Goal: Navigation & Orientation: Understand site structure

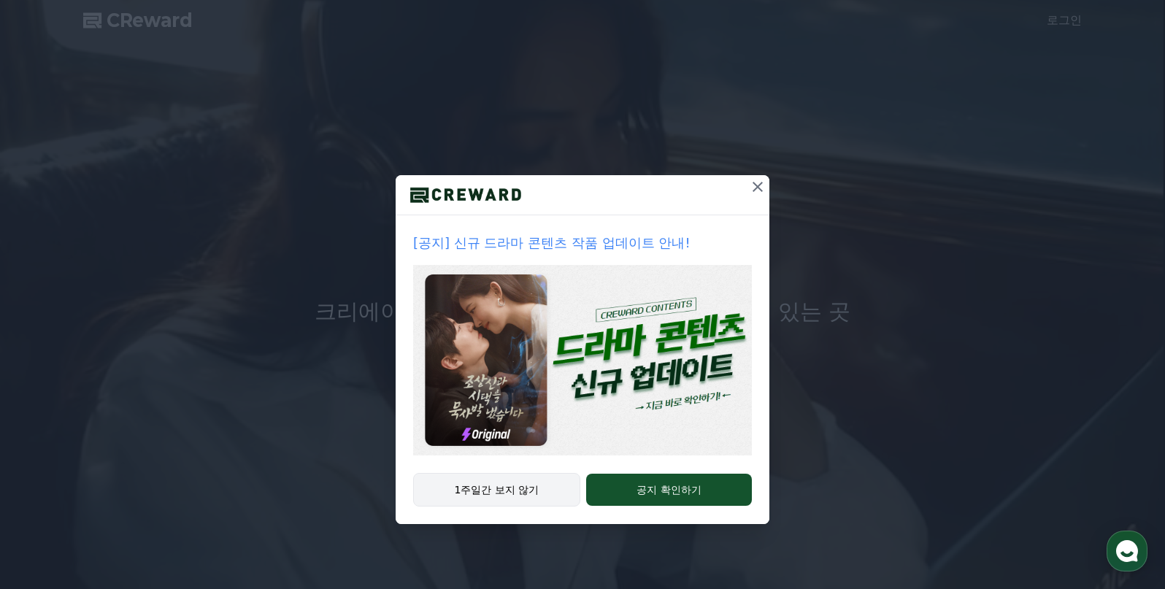
click at [506, 487] on button "1주일간 보지 않기" at bounding box center [496, 490] width 167 height 34
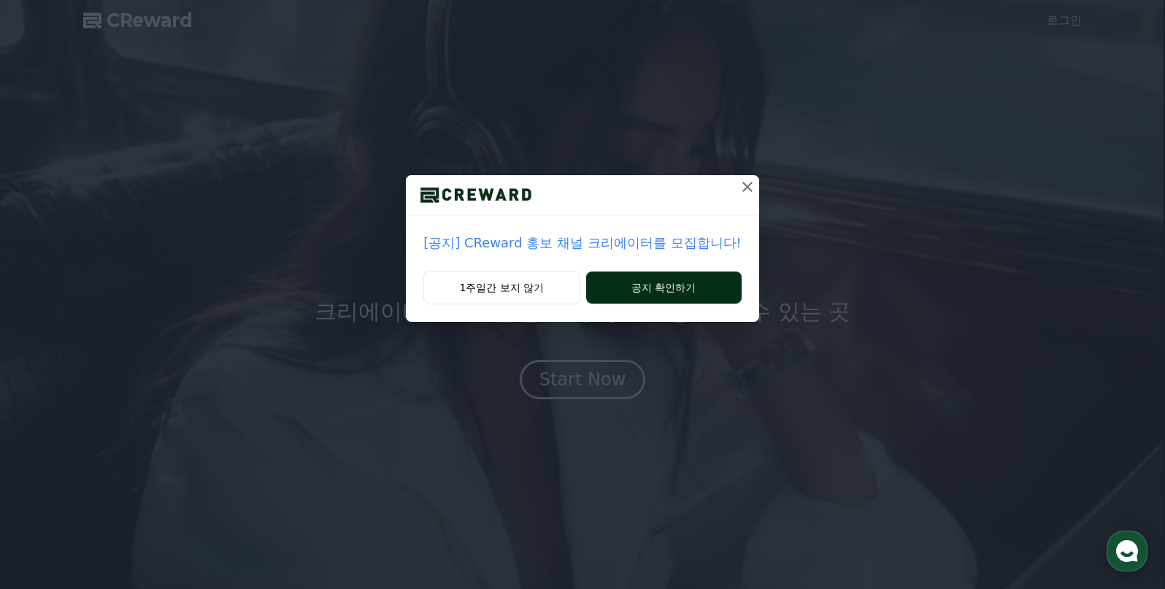
click at [642, 288] on button "공지 확인하기" at bounding box center [664, 288] width 156 height 32
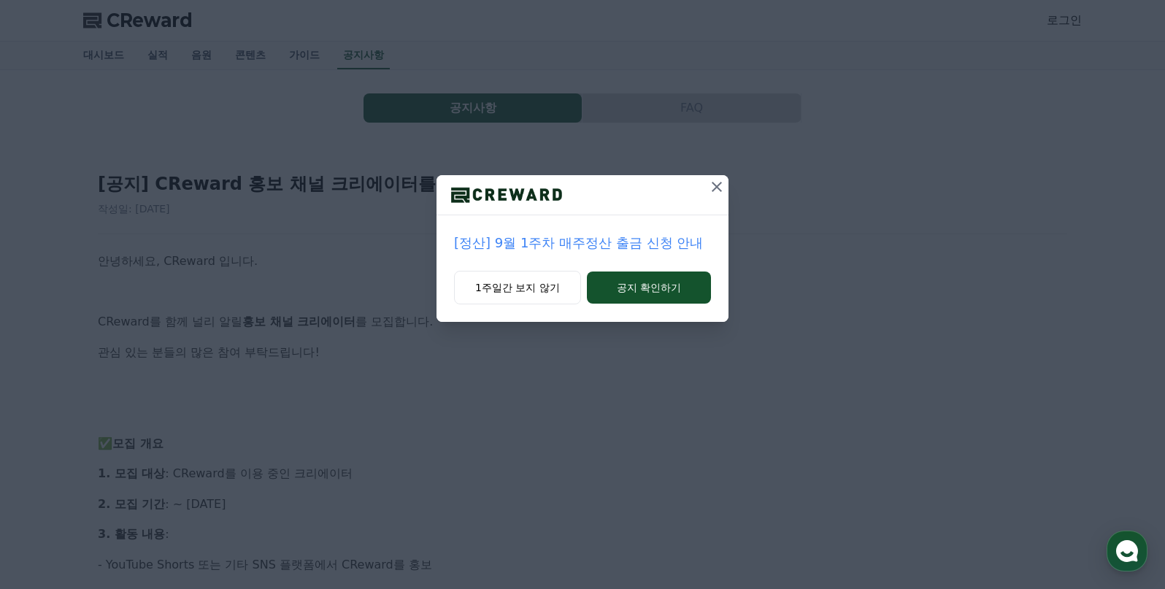
click at [721, 188] on icon at bounding box center [717, 187] width 18 height 18
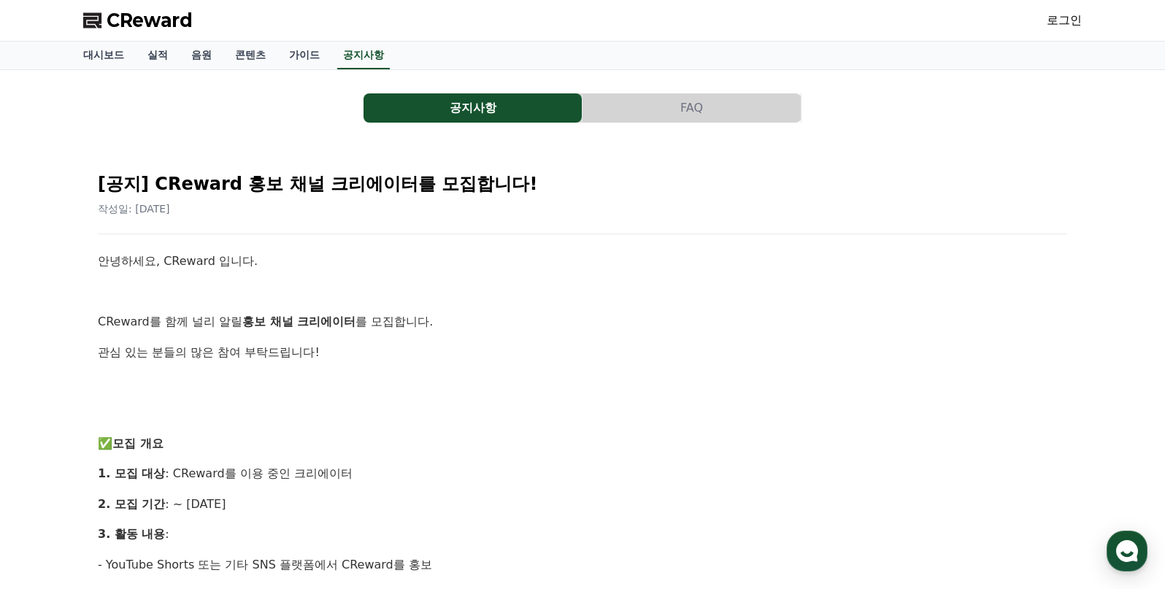
click at [118, 25] on span "CReward" at bounding box center [150, 20] width 86 height 23
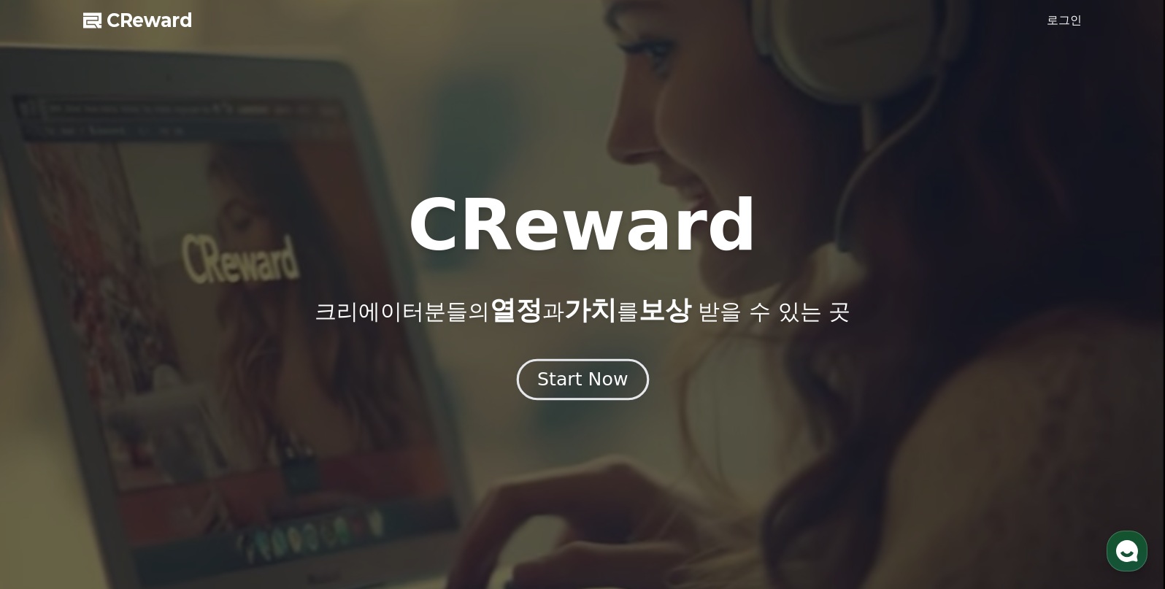
click at [580, 383] on div "Start Now" at bounding box center [582, 379] width 91 height 25
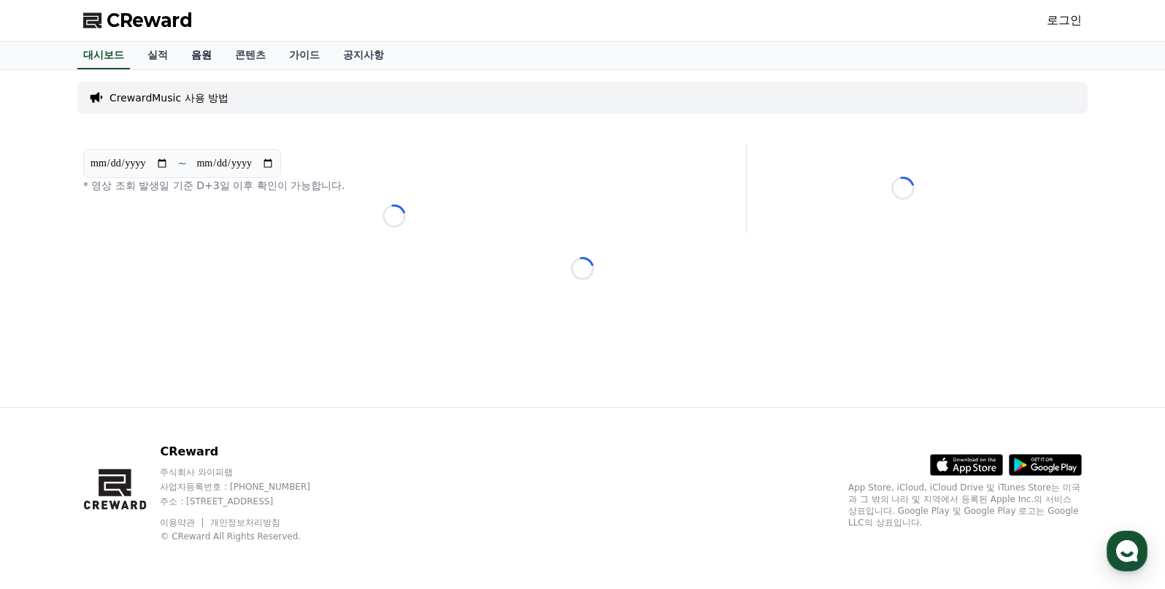
click at [195, 50] on link "음원" at bounding box center [202, 56] width 44 height 28
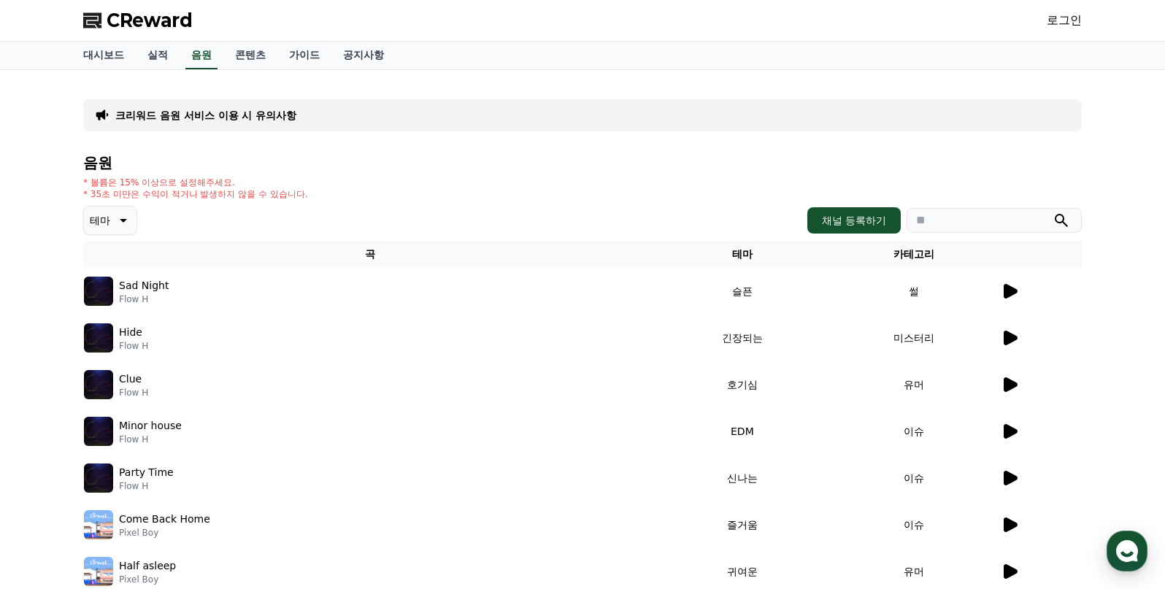
click at [1008, 288] on icon at bounding box center [1011, 291] width 14 height 15
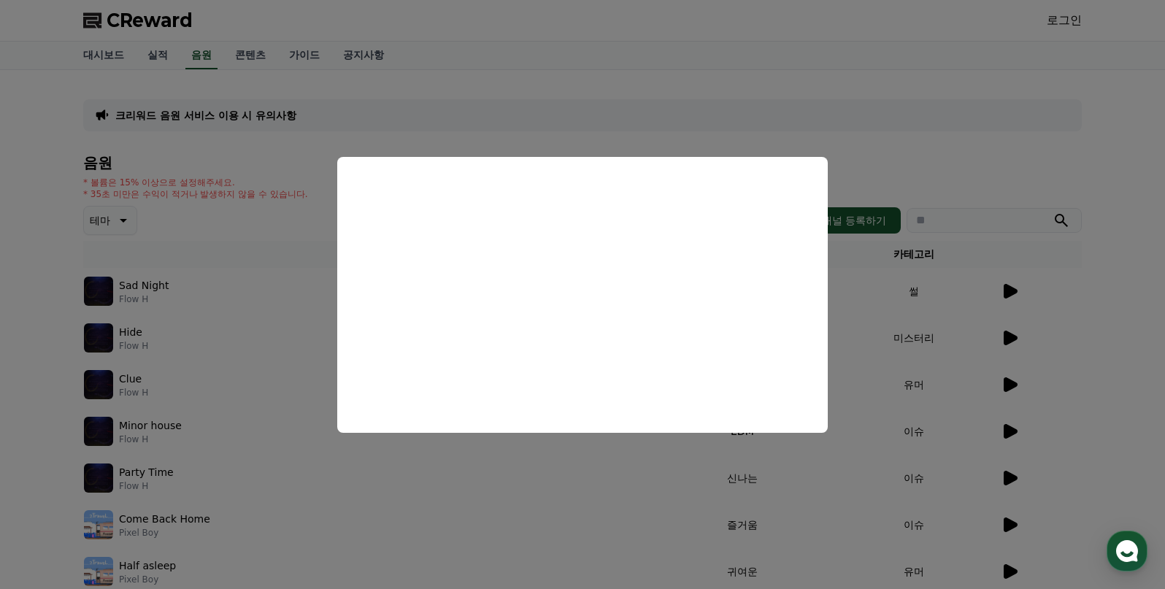
click at [494, 515] on button "close modal" at bounding box center [582, 294] width 1165 height 589
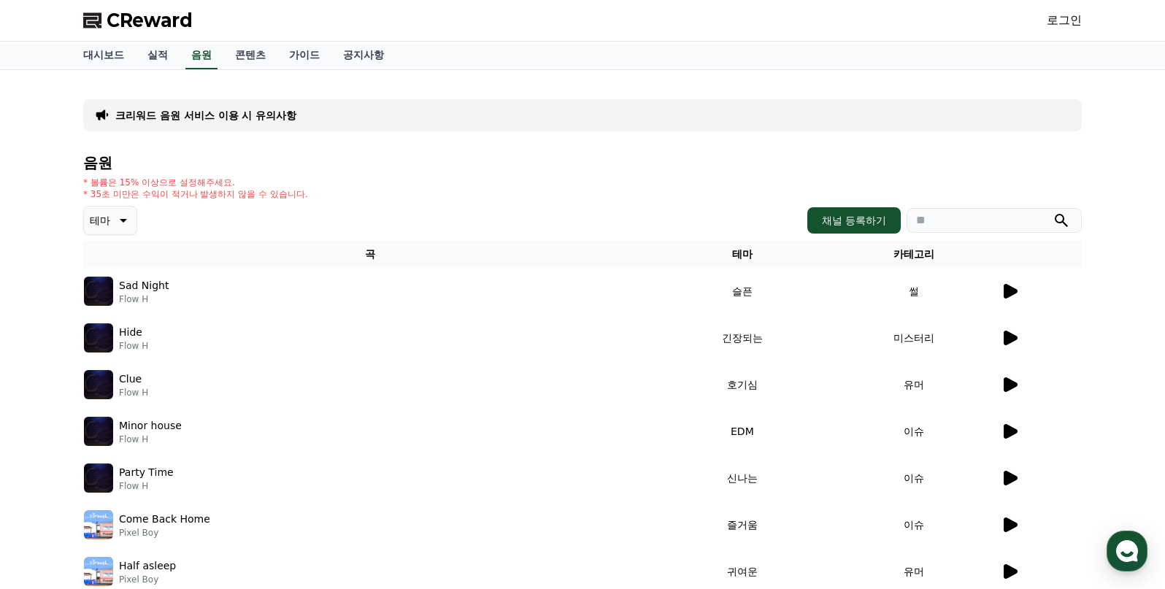
click at [1016, 386] on icon at bounding box center [1011, 384] width 14 height 15
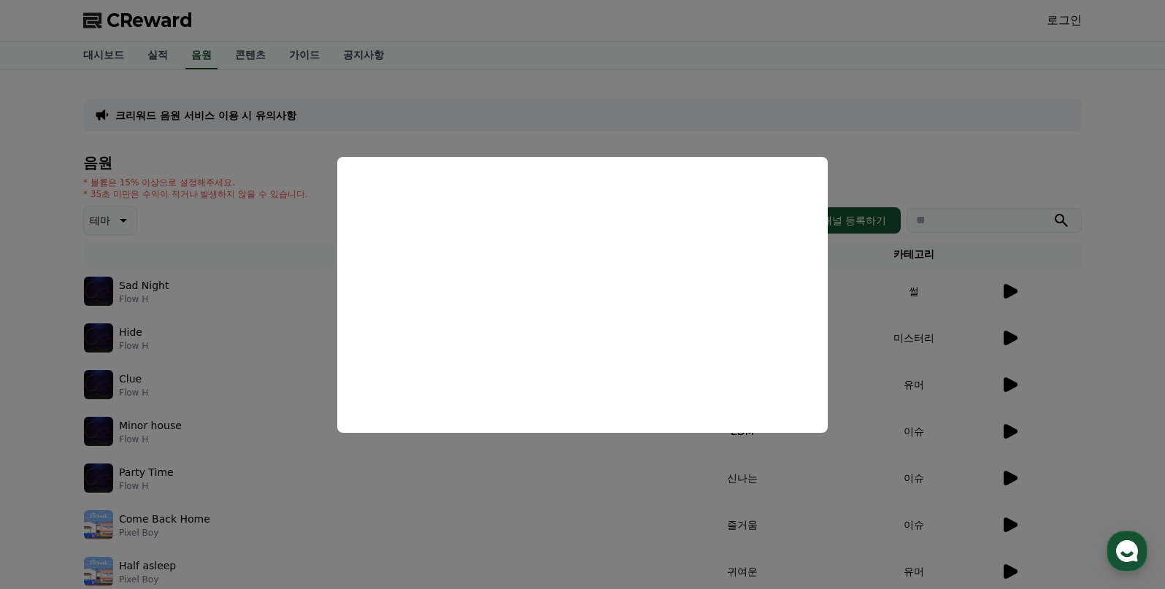
click at [396, 476] on button "close modal" at bounding box center [582, 294] width 1165 height 589
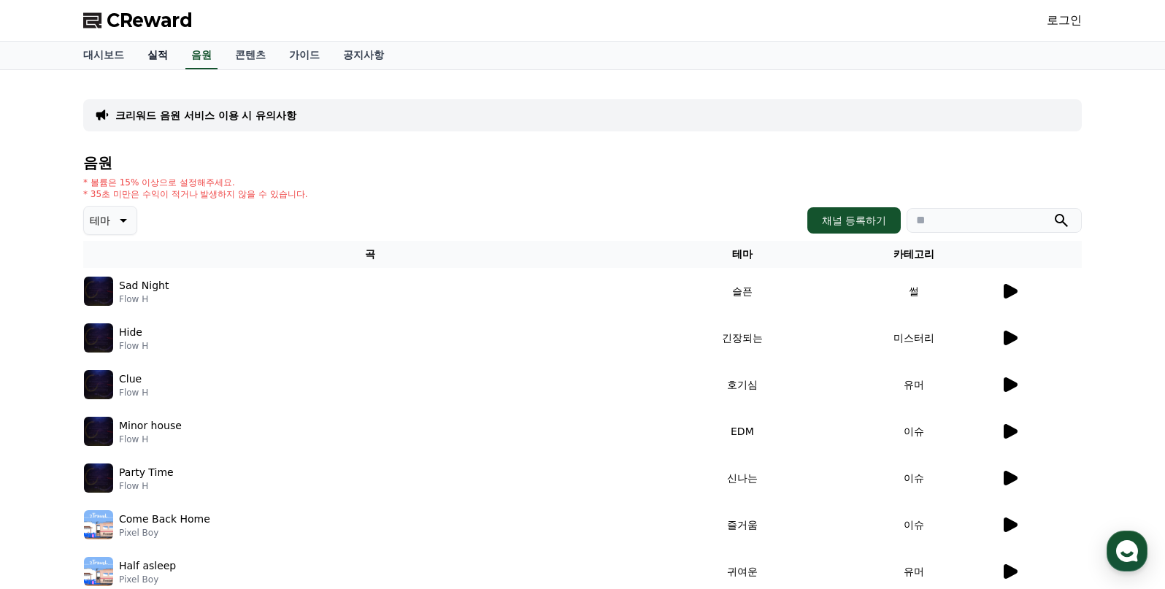
click at [153, 55] on link "실적" at bounding box center [158, 56] width 44 height 28
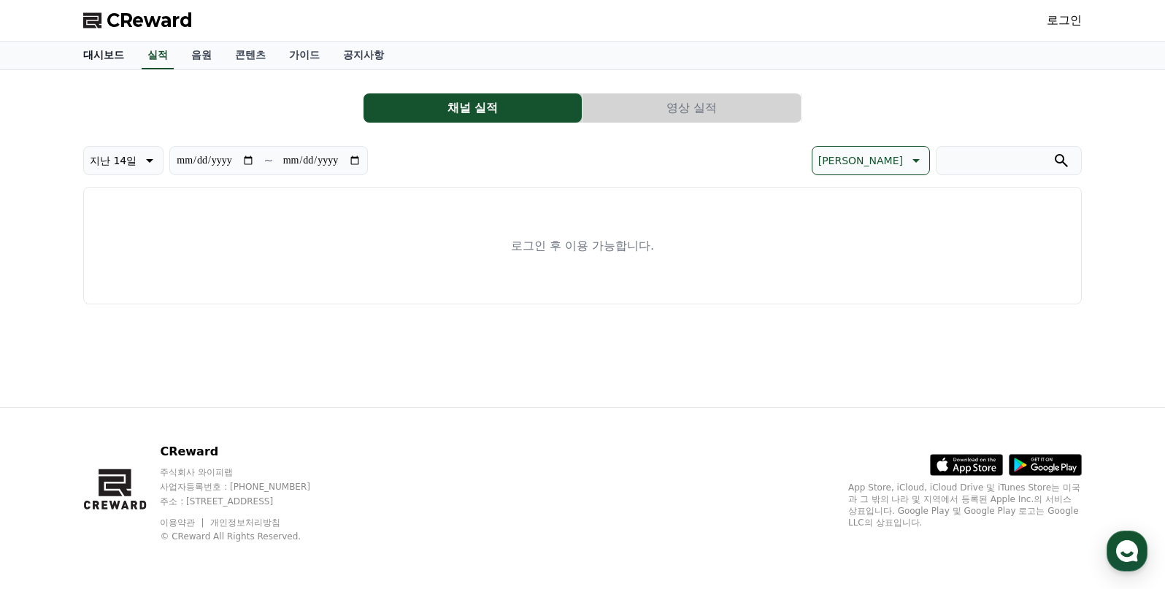
click at [88, 50] on link "대시보드" at bounding box center [104, 56] width 64 height 28
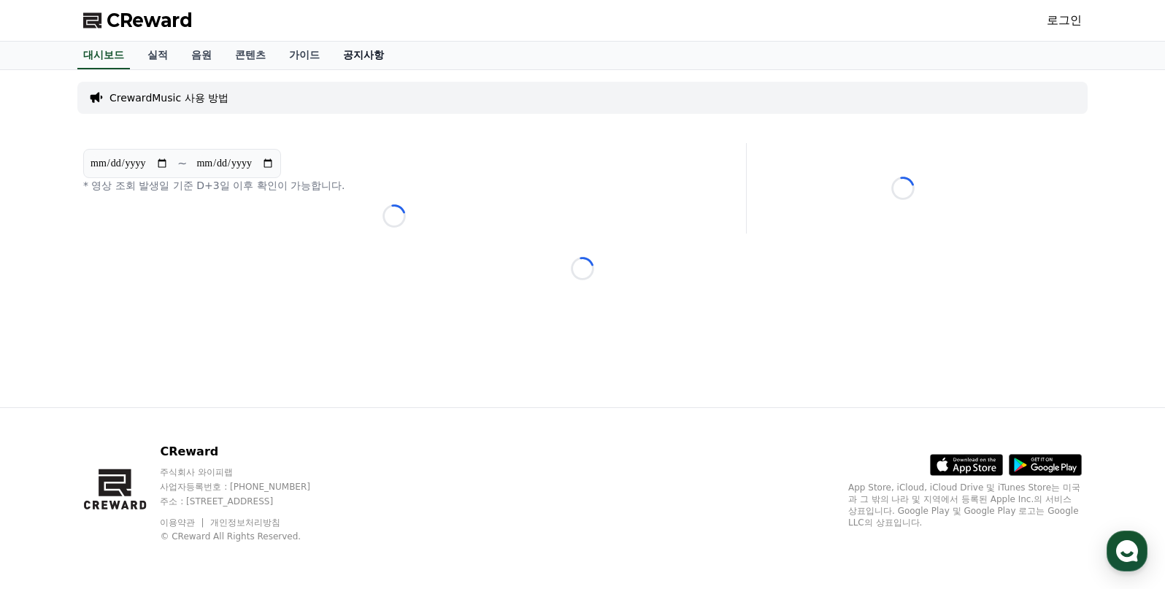
click at [368, 52] on link "공지사항" at bounding box center [363, 56] width 64 height 28
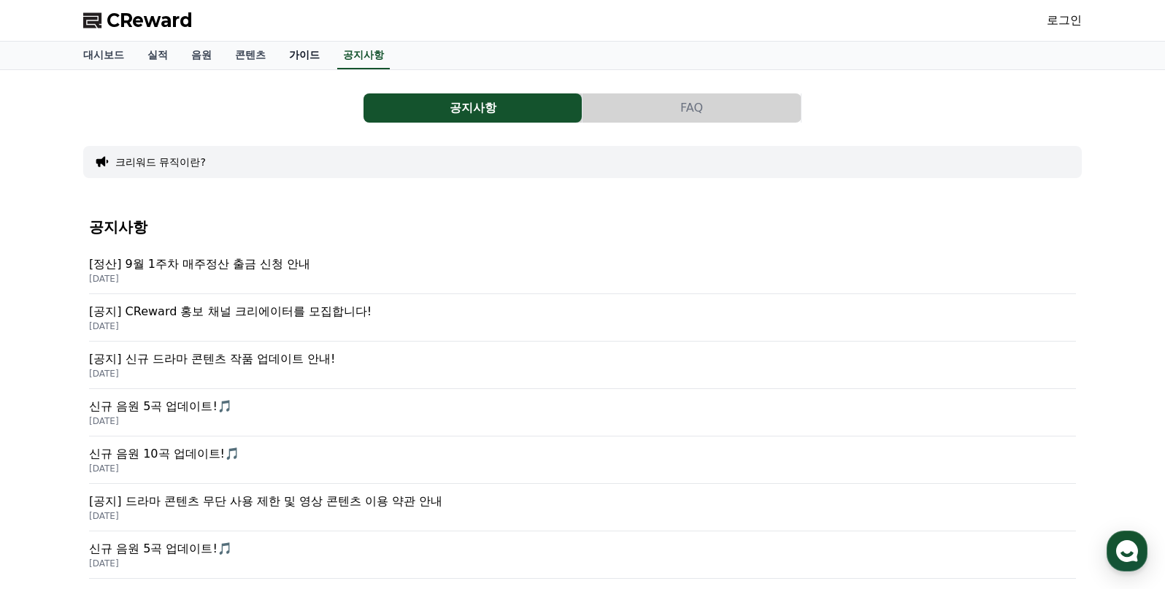
click at [302, 55] on link "가이드" at bounding box center [304, 56] width 54 height 28
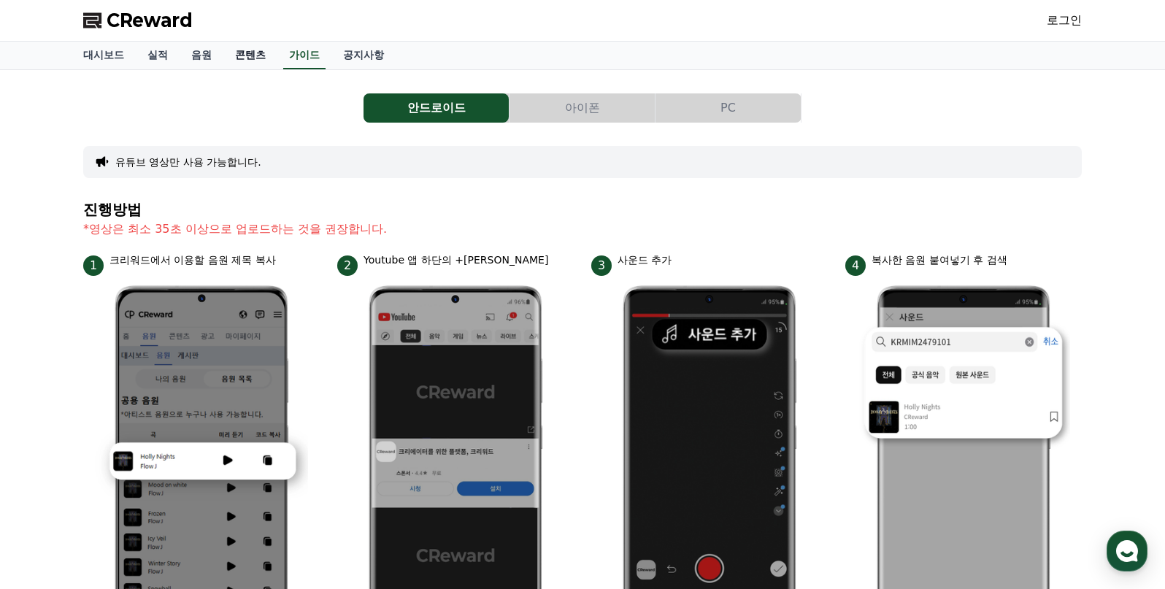
click at [245, 57] on link "콘텐츠" at bounding box center [250, 56] width 54 height 28
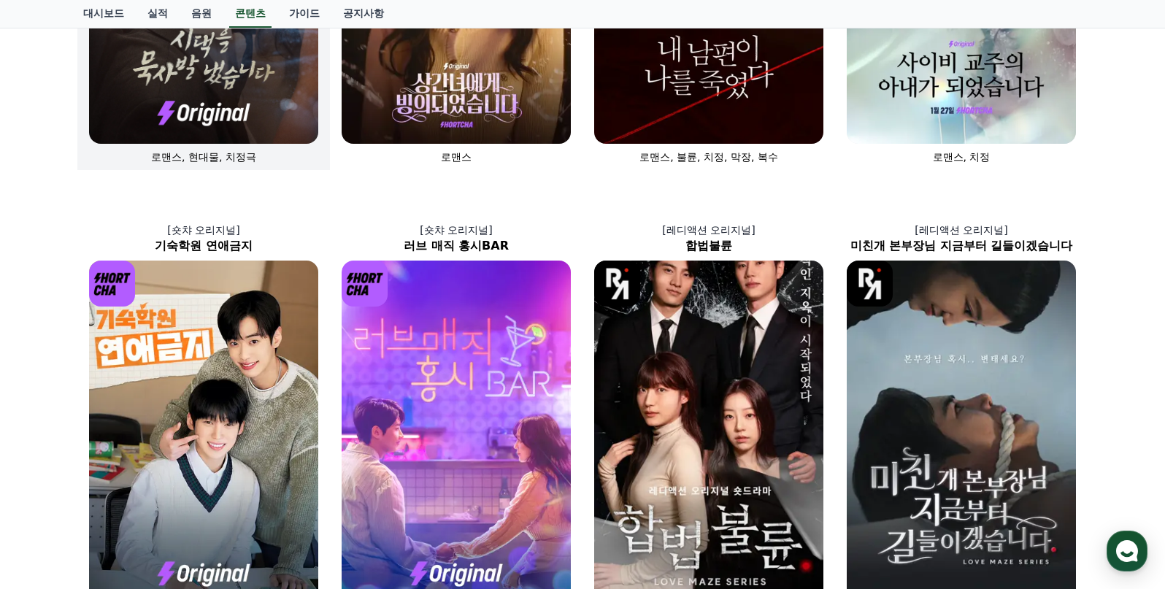
scroll to position [146, 0]
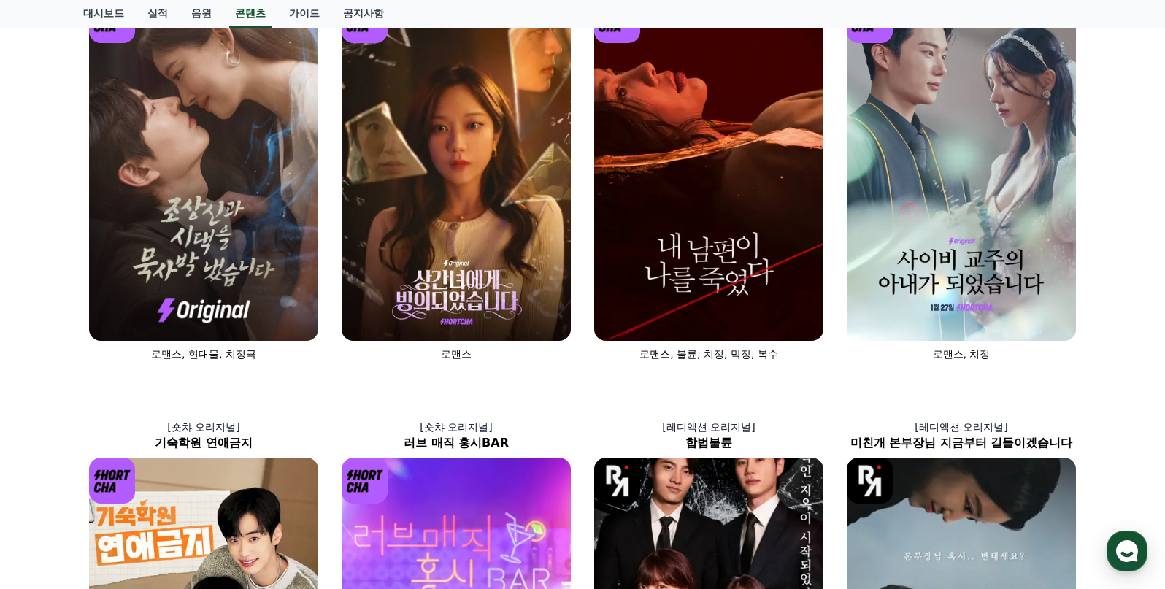
drag, startPoint x: 272, startPoint y: 131, endPoint x: 32, endPoint y: 150, distance: 240.2
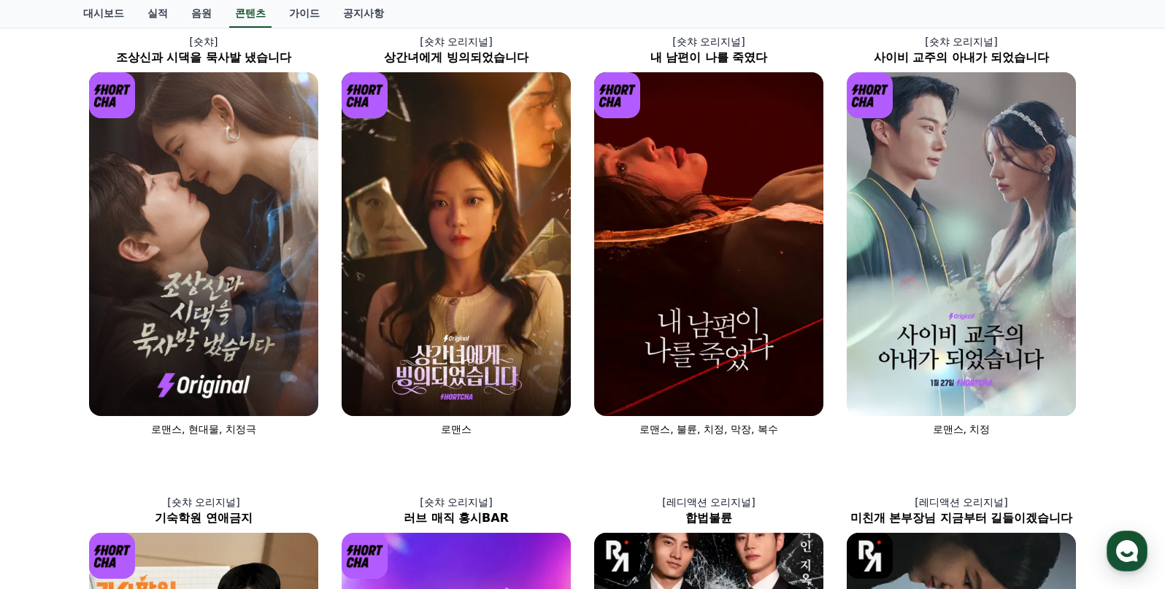
scroll to position [0, 0]
